Goal: Check status

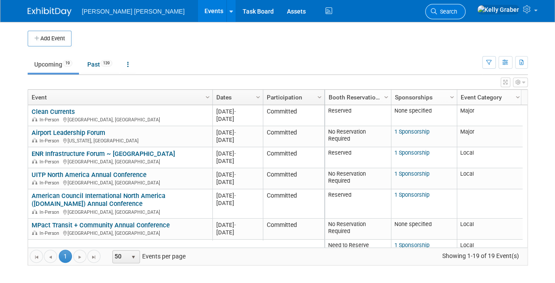
click at [464, 7] on link "Search" at bounding box center [445, 11] width 40 height 15
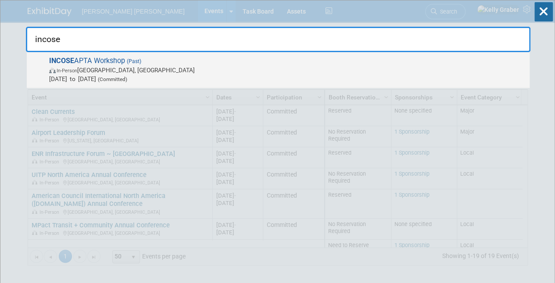
type input "incose"
click at [89, 73] on span "In-Person [GEOGRAPHIC_DATA], [GEOGRAPHIC_DATA]" at bounding box center [287, 70] width 476 height 9
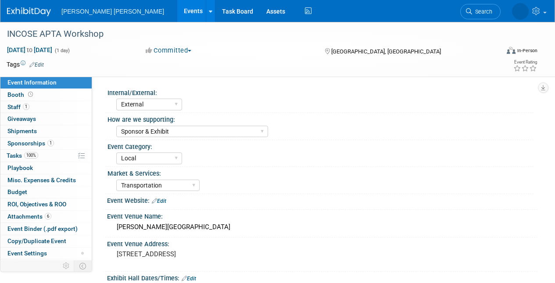
select select "External"
select select "Sponsor & Exhibit"
select select "Local"
select select "Transportation"
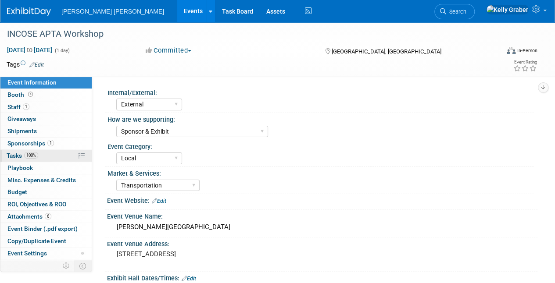
click at [21, 157] on span "Tasks 100%" at bounding box center [23, 155] width 32 height 7
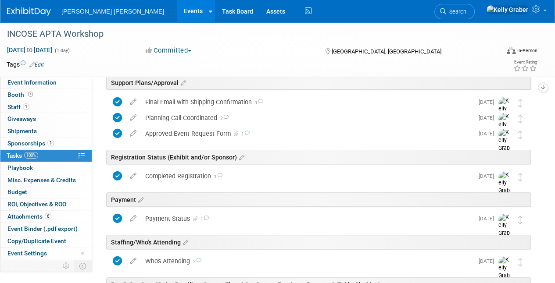
scroll to position [88, 0]
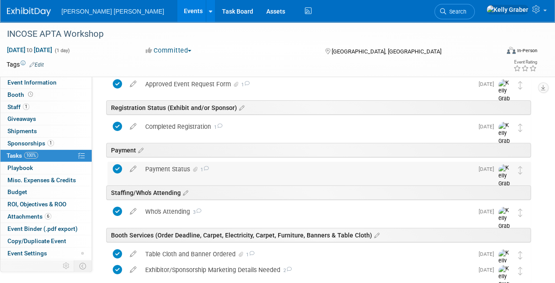
click at [223, 164] on div "Payment Status 1" at bounding box center [307, 169] width 332 height 15
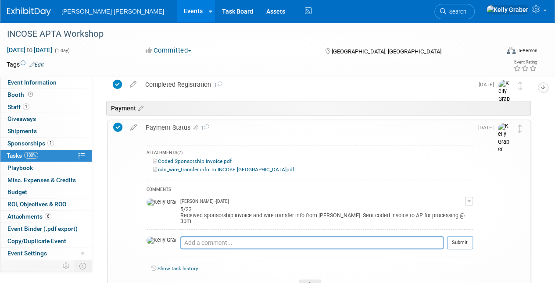
scroll to position [175, 0]
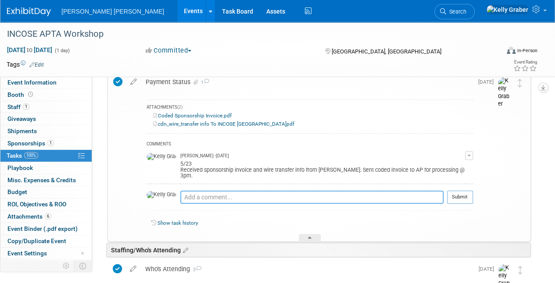
click at [216, 191] on textarea at bounding box center [311, 197] width 263 height 13
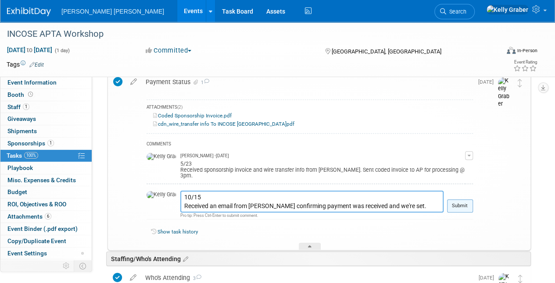
type textarea "10/15 Received an email from Ivan confirming payment was received and we're set."
click at [461, 201] on button "Submit" at bounding box center [460, 206] width 26 height 13
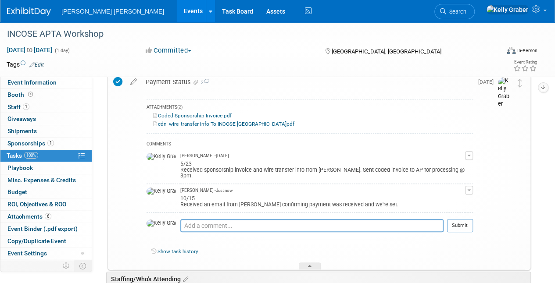
click at [317, 253] on div "Show task history" at bounding box center [310, 253] width 326 height 19
click at [313, 263] on div at bounding box center [310, 266] width 22 height 7
